Goal: Information Seeking & Learning: Learn about a topic

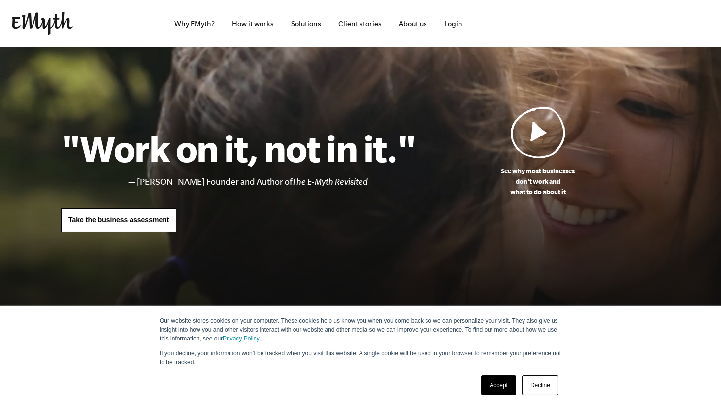
scroll to position [1950, 0]
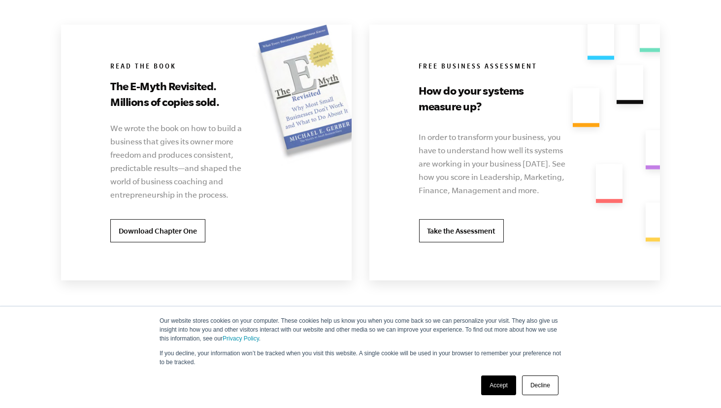
click at [565, 212] on div "Free Business Assessment How do your systems measure up? In order to transform …" at bounding box center [511, 153] width 284 height 256
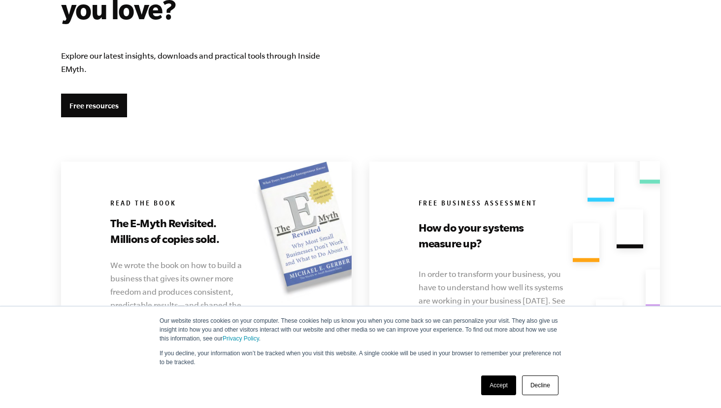
scroll to position [1814, 0]
click at [496, 395] on link "Accept" at bounding box center [498, 385] width 35 height 20
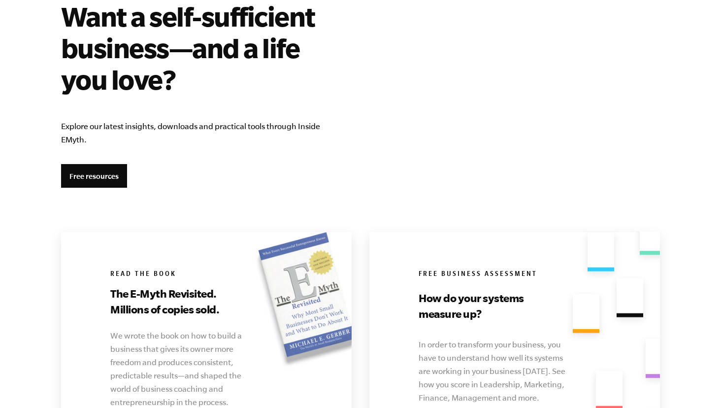
scroll to position [1743, 0]
click at [529, 154] on section "Want a self-sufficient business—and a life you love? Explore our latest insight…" at bounding box center [360, 243] width 622 height 487
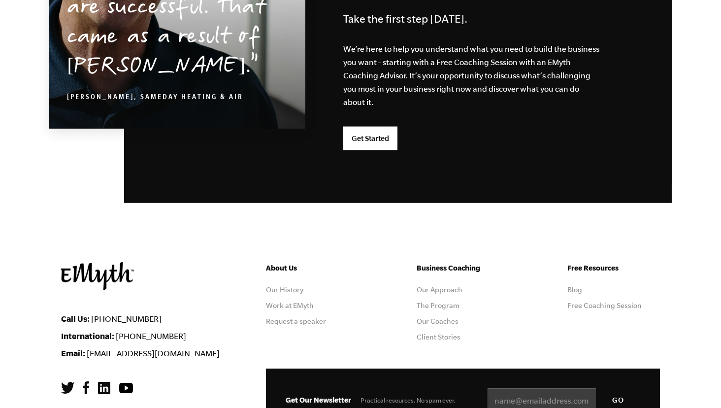
scroll to position [2624, 0]
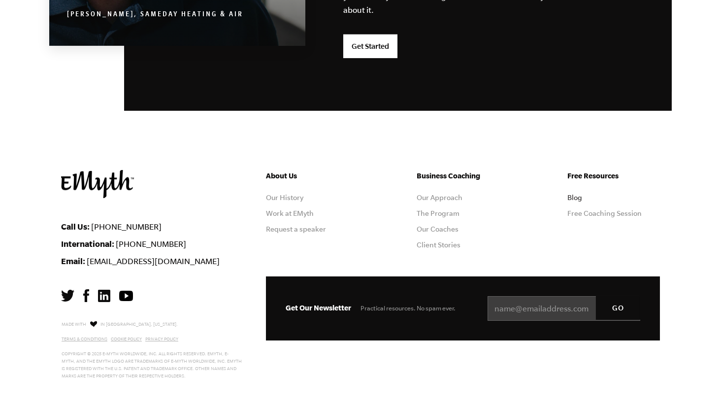
click at [574, 196] on link "Blog" at bounding box center [574, 198] width 15 height 8
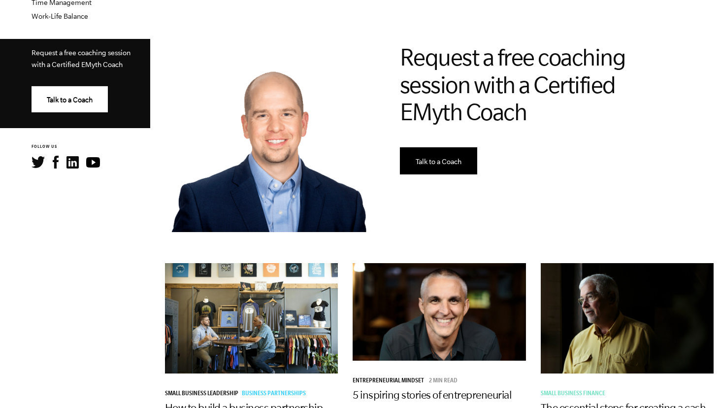
scroll to position [452, 0]
click at [666, 126] on div "Request a free coaching session with a Certified EMyth Coach Talk to a Coach" at bounding box center [556, 138] width 328 height 204
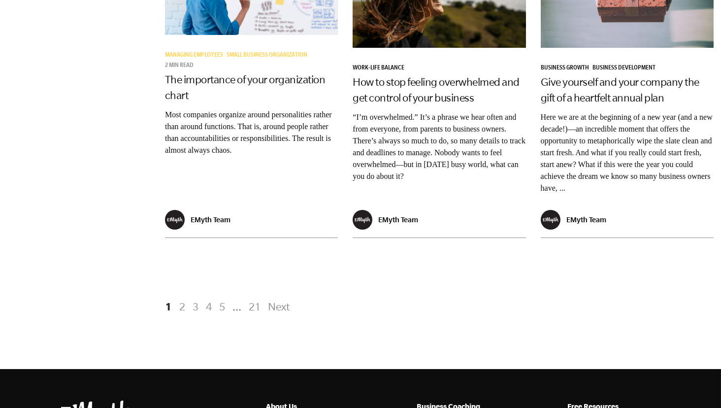
scroll to position [1929, 0]
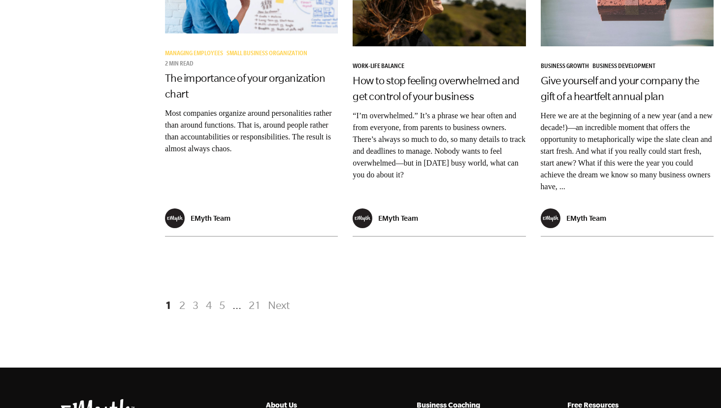
click at [279, 296] on link "Next" at bounding box center [277, 305] width 25 height 18
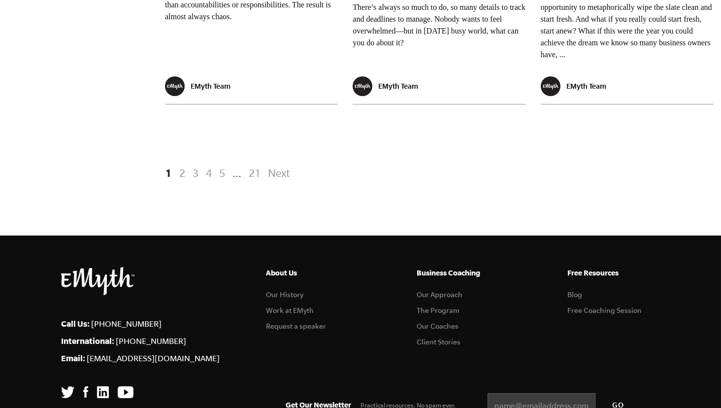
scroll to position [2057, 0]
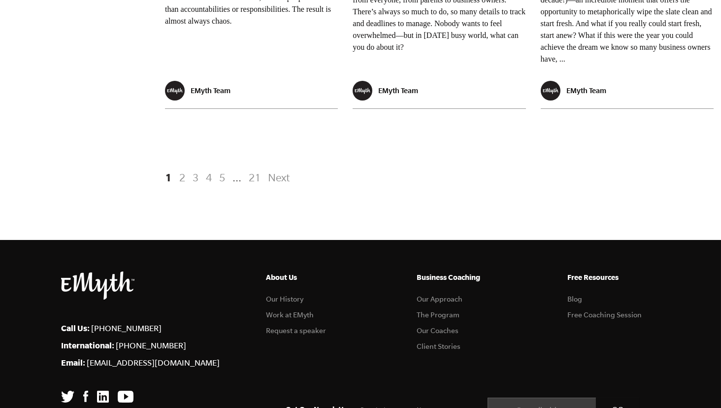
click at [275, 169] on link "Next" at bounding box center [277, 177] width 25 height 18
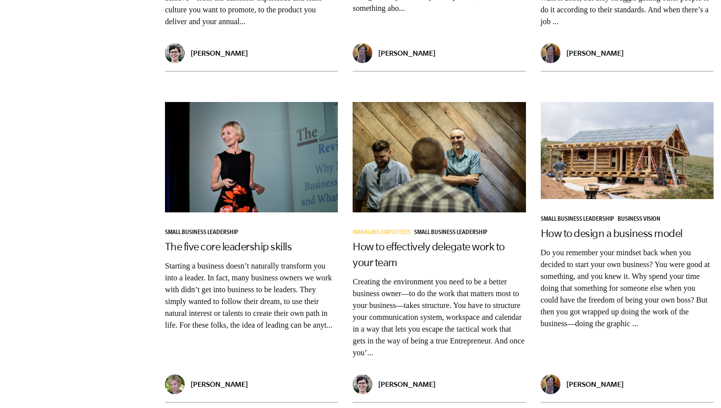
scroll to position [1550, 0]
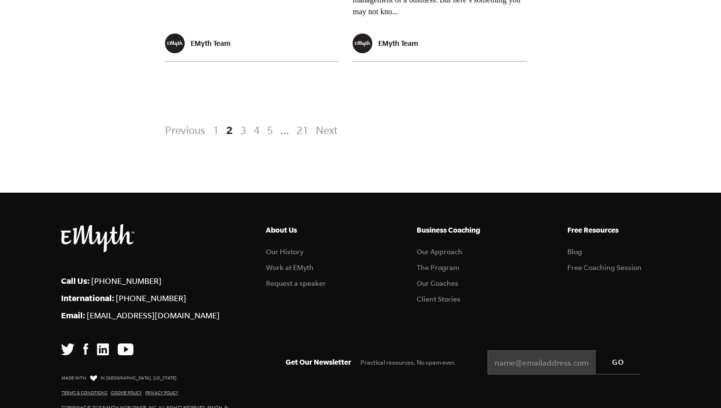
scroll to position [2223, 0]
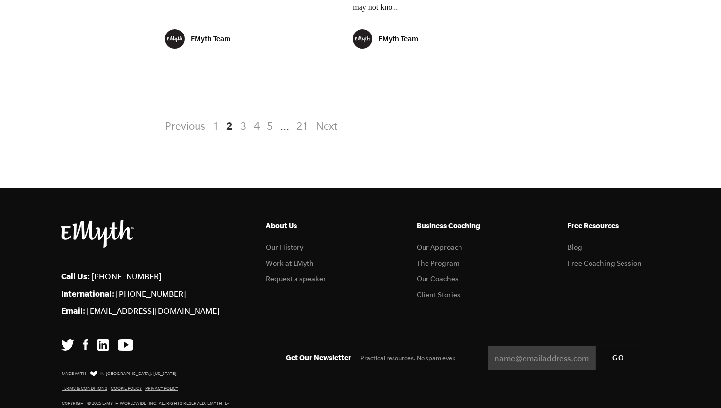
click at [633, 112] on nav "Previous 1 2 3 4 5 ... 21 Next" at bounding box center [439, 125] width 563 height 27
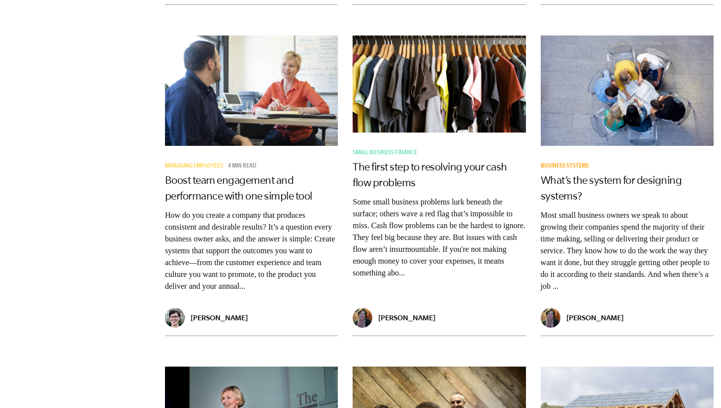
scroll to position [1239, 0]
